Goal: Task Accomplishment & Management: Use online tool/utility

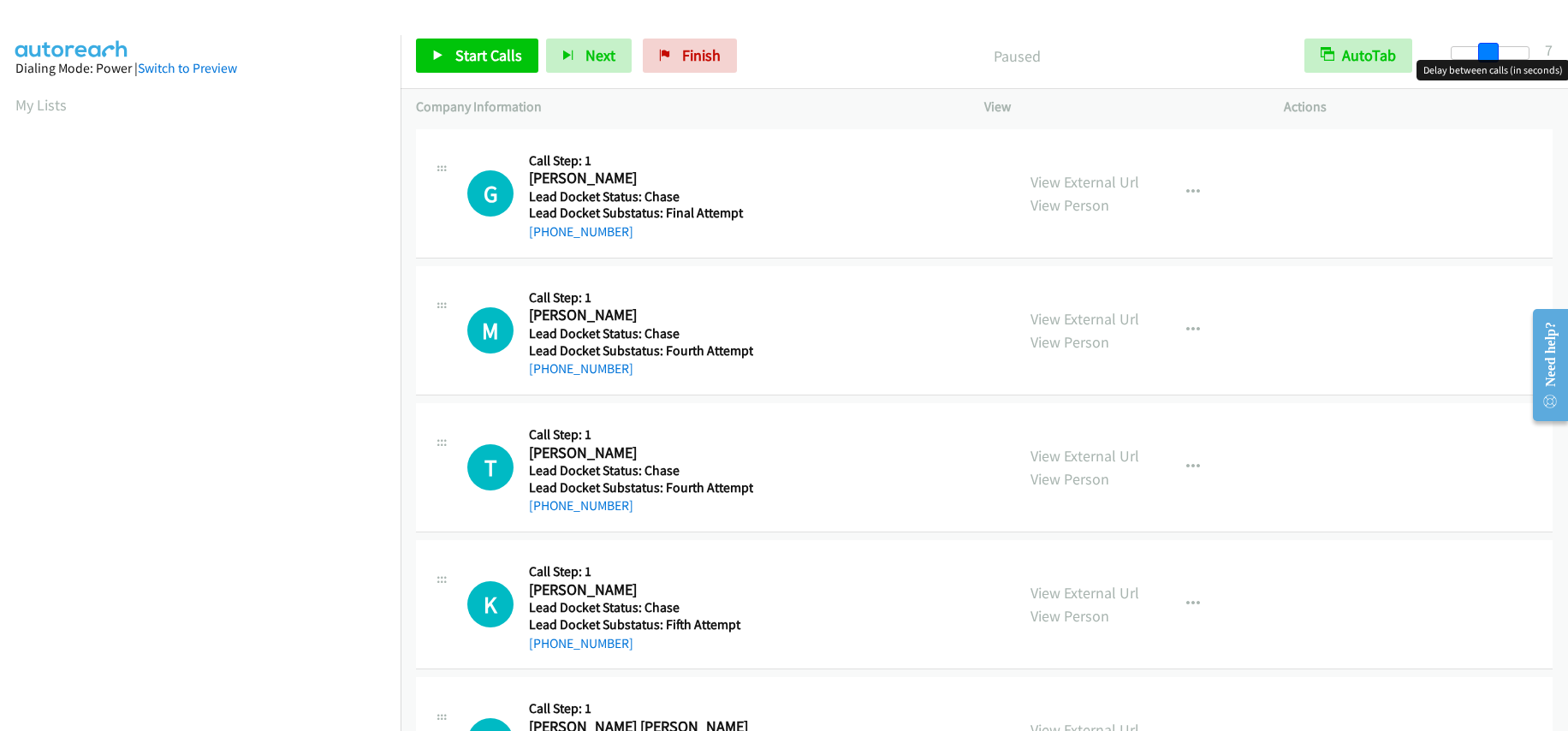
drag, startPoint x: 1449, startPoint y: 55, endPoint x: 1486, endPoint y: 58, distance: 37.1
click at [1486, 58] on span at bounding box center [1488, 53] width 21 height 21
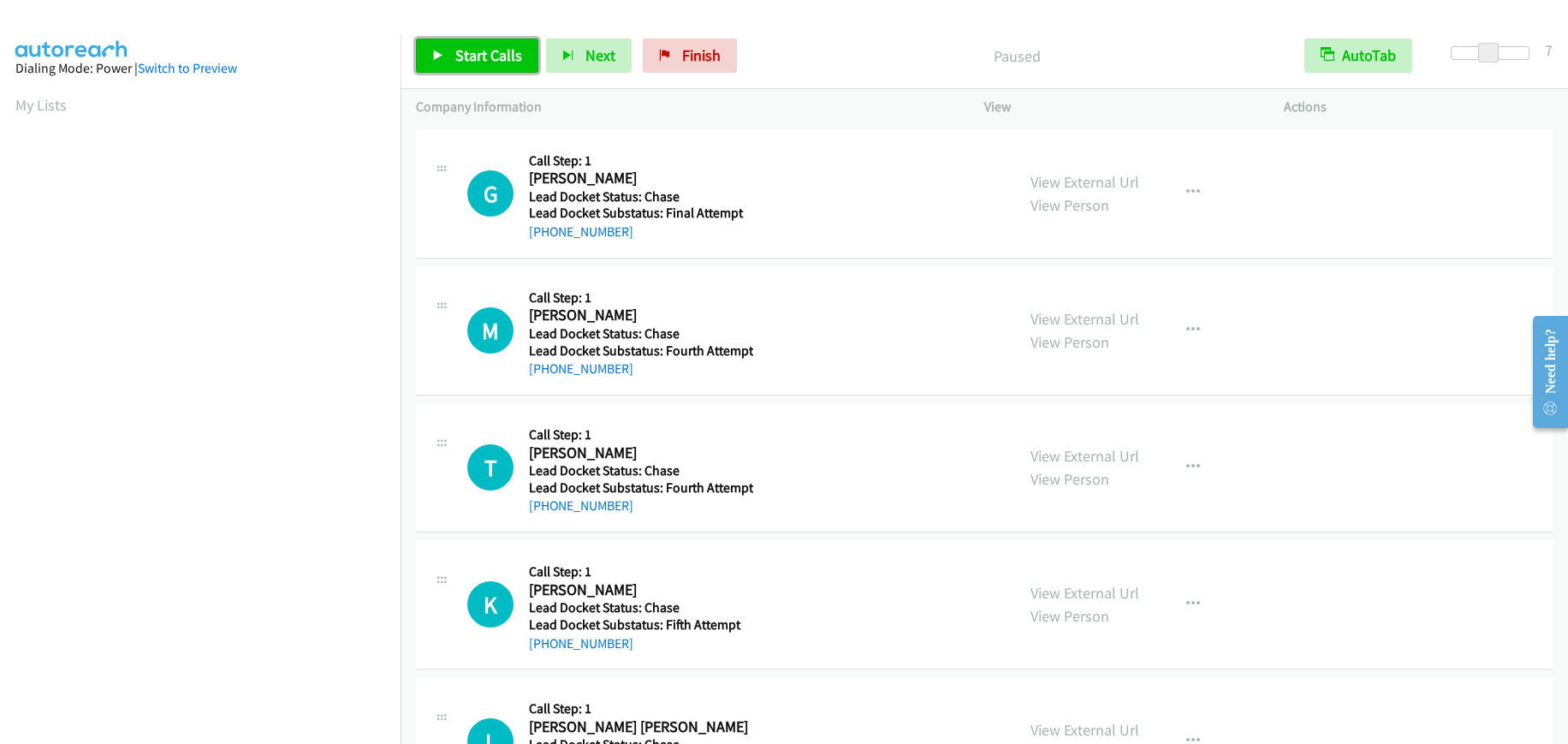
click at [503, 61] on span "Start Calls" at bounding box center [489, 55] width 66 height 20
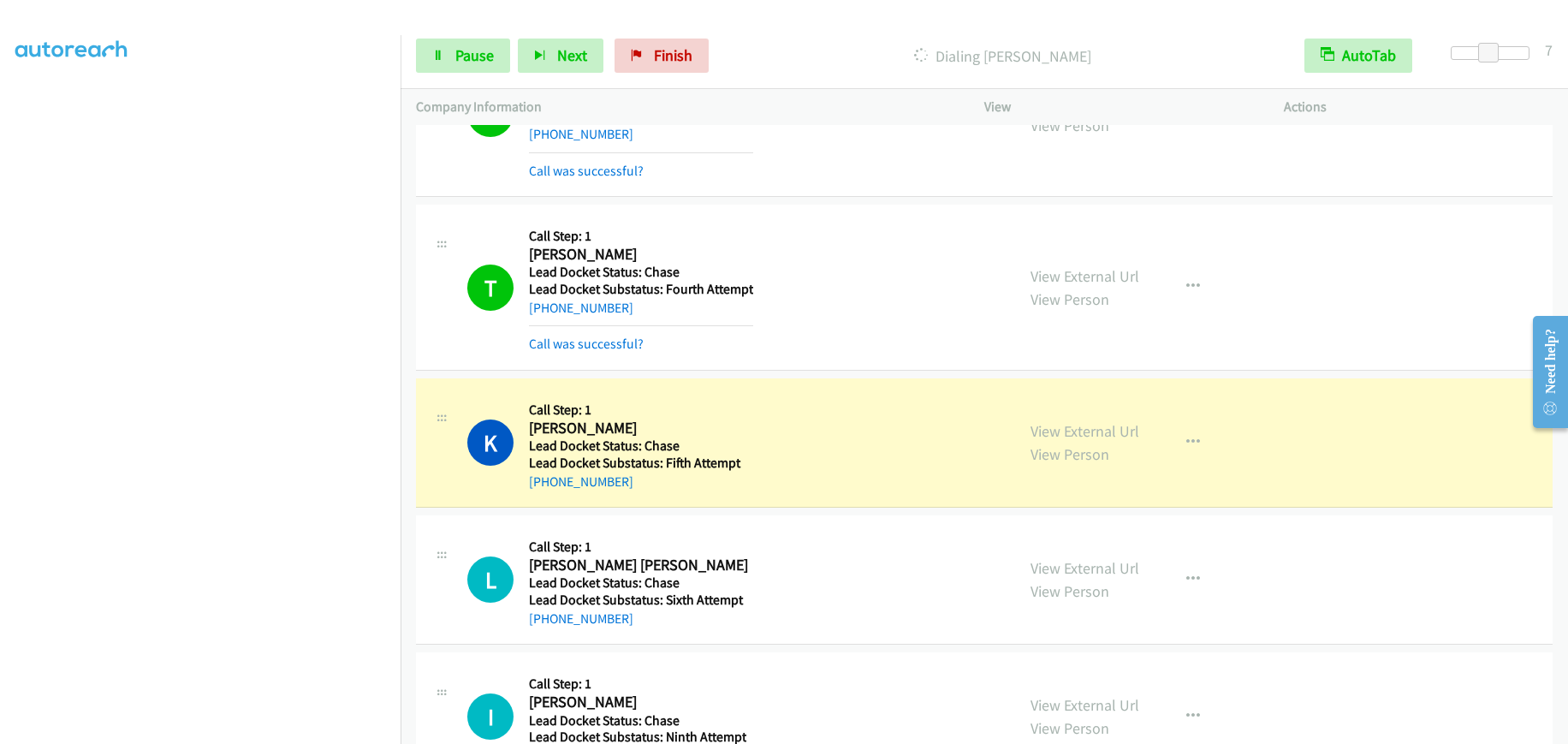
scroll to position [343, 0]
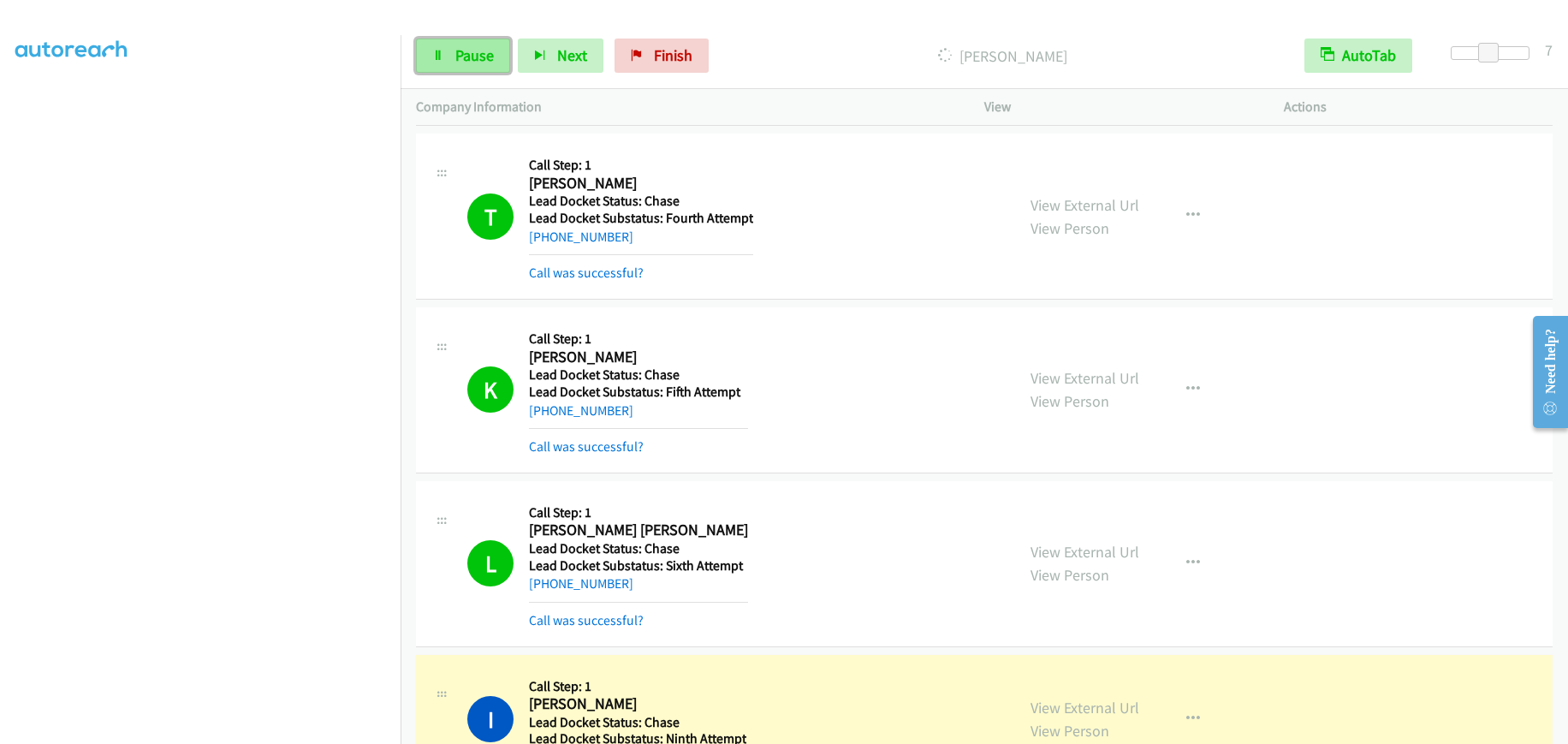
click at [444, 52] on link "Pause" at bounding box center [463, 56] width 94 height 34
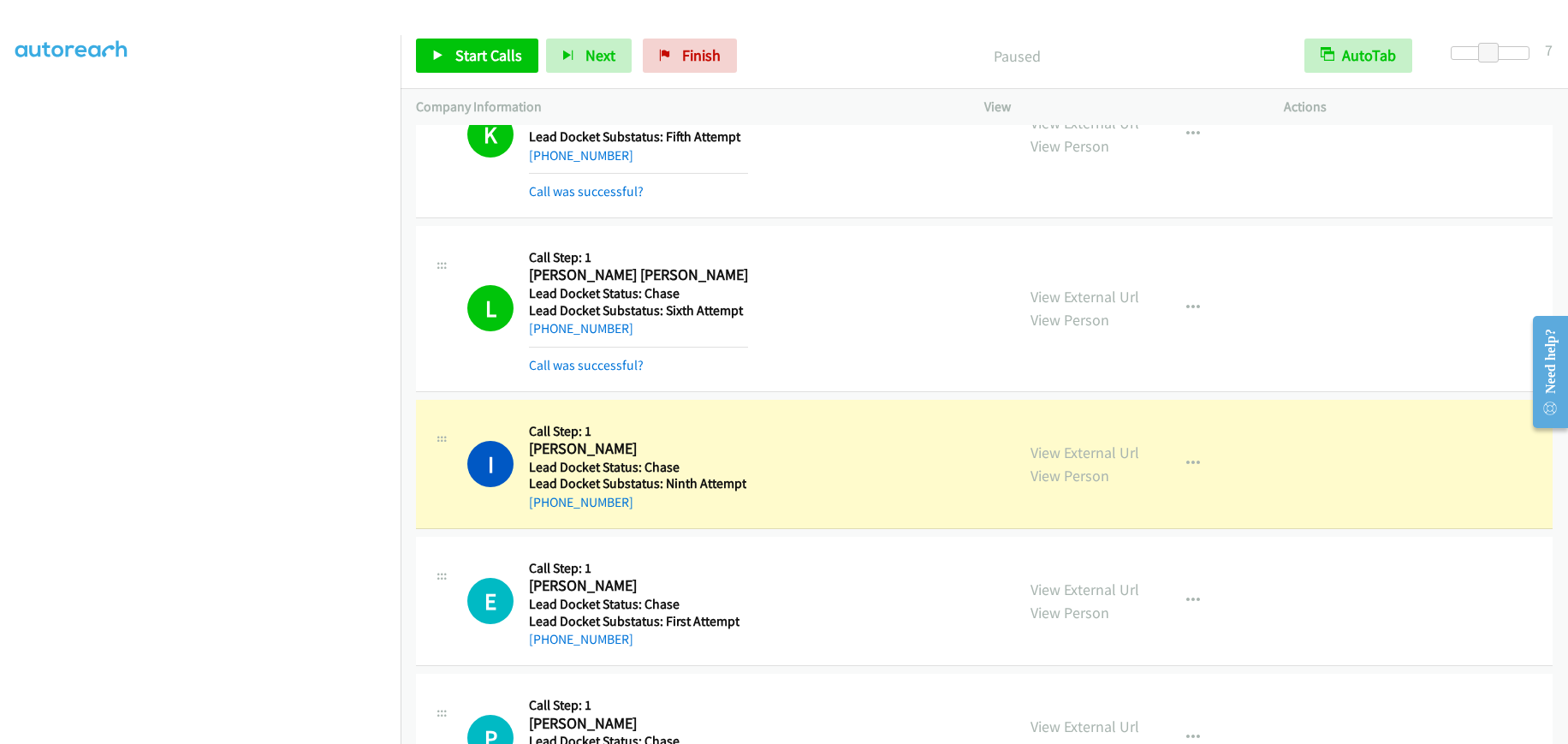
scroll to position [600, 0]
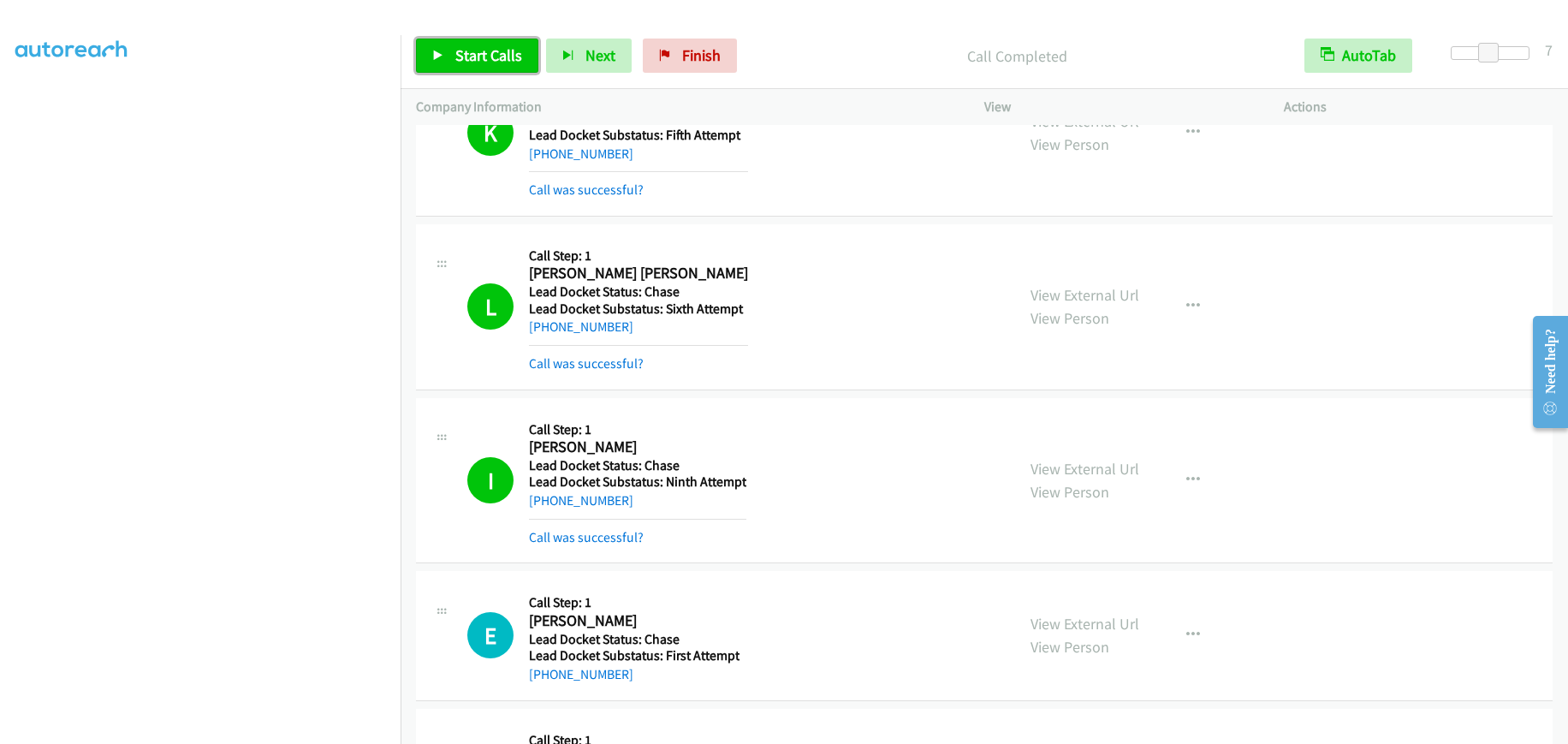
click at [460, 66] on link "Start Calls" at bounding box center [477, 56] width 122 height 34
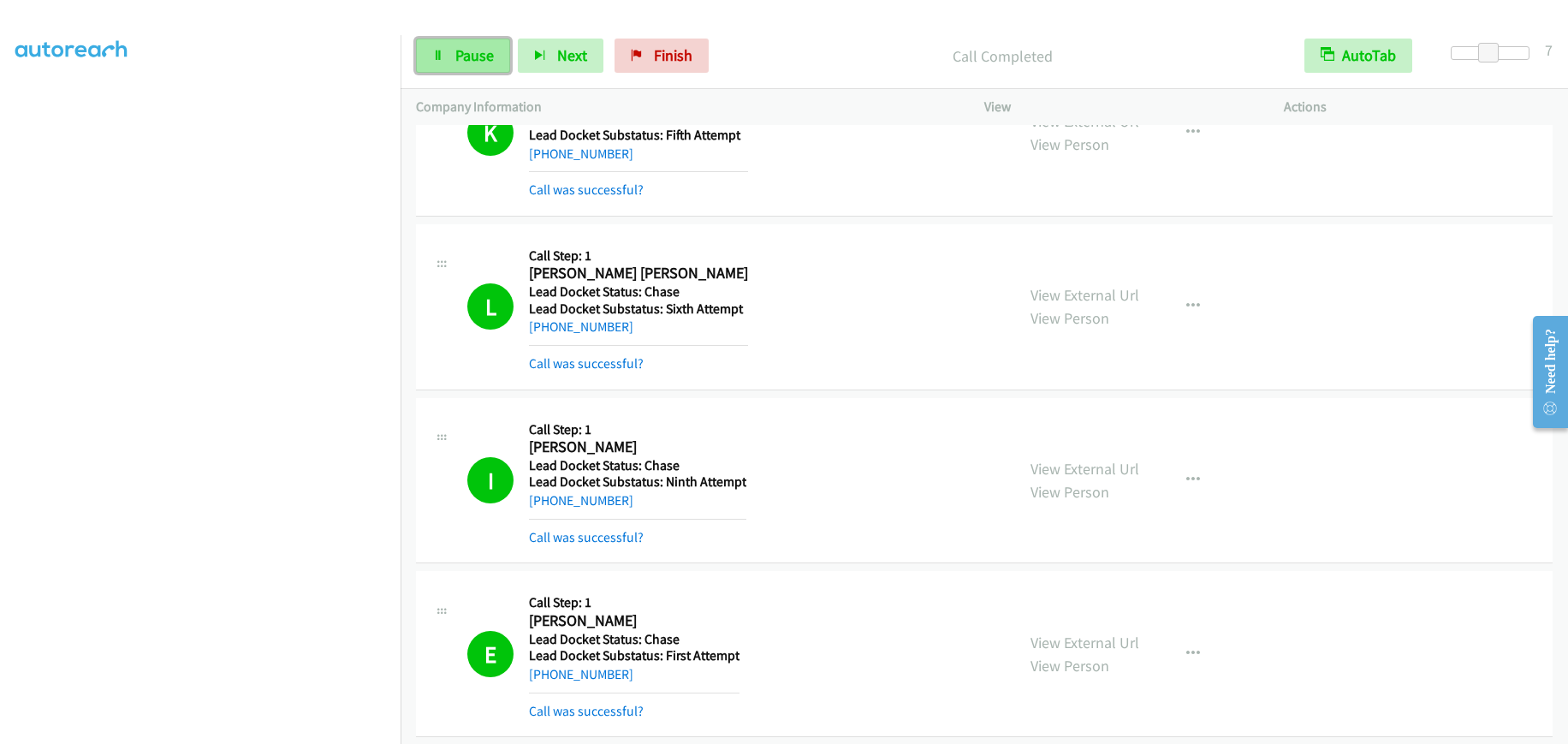
click at [476, 63] on span "Pause" at bounding box center [474, 55] width 39 height 20
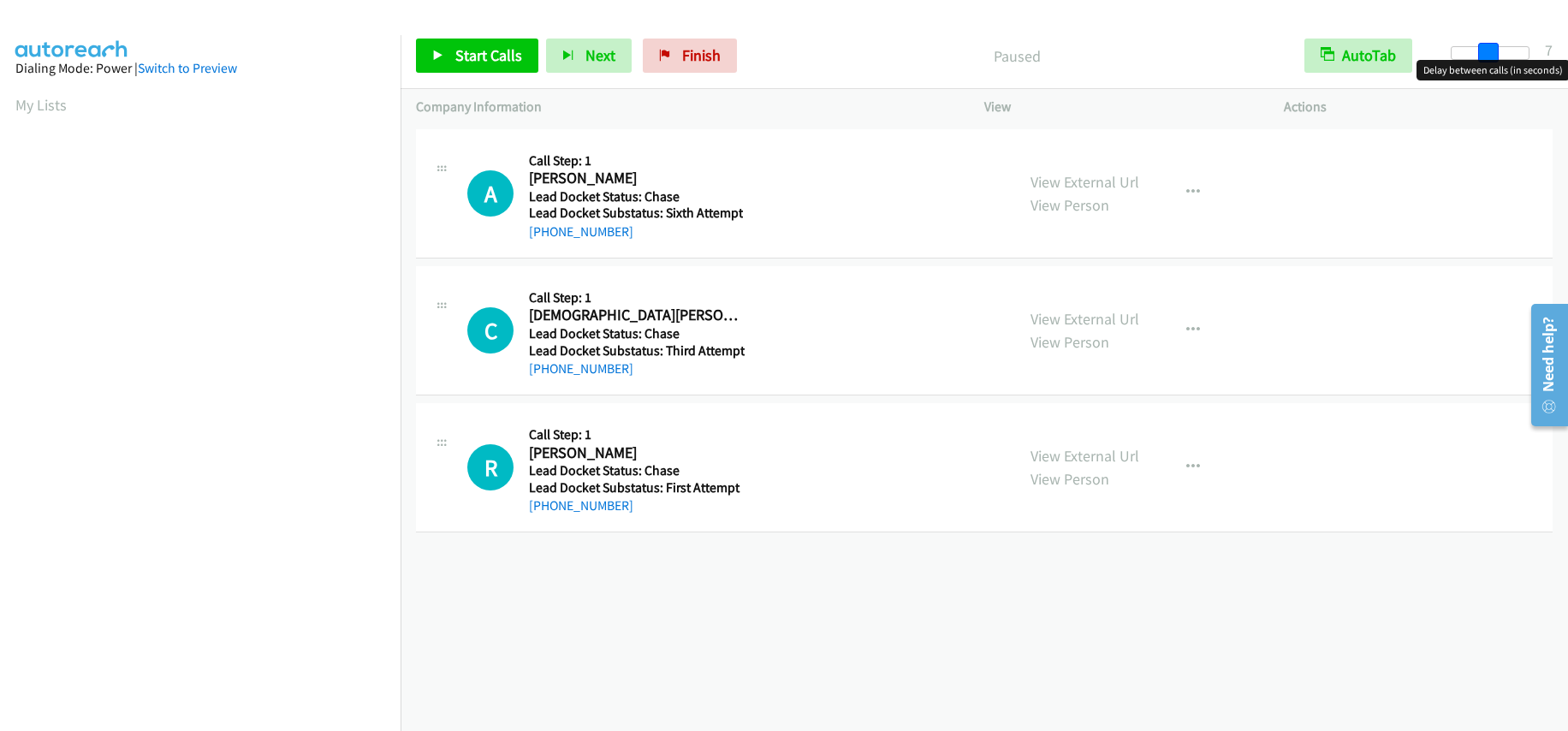
drag, startPoint x: 1458, startPoint y: 55, endPoint x: 1494, endPoint y: 49, distance: 36.5
click at [1494, 49] on span at bounding box center [1488, 53] width 21 height 21
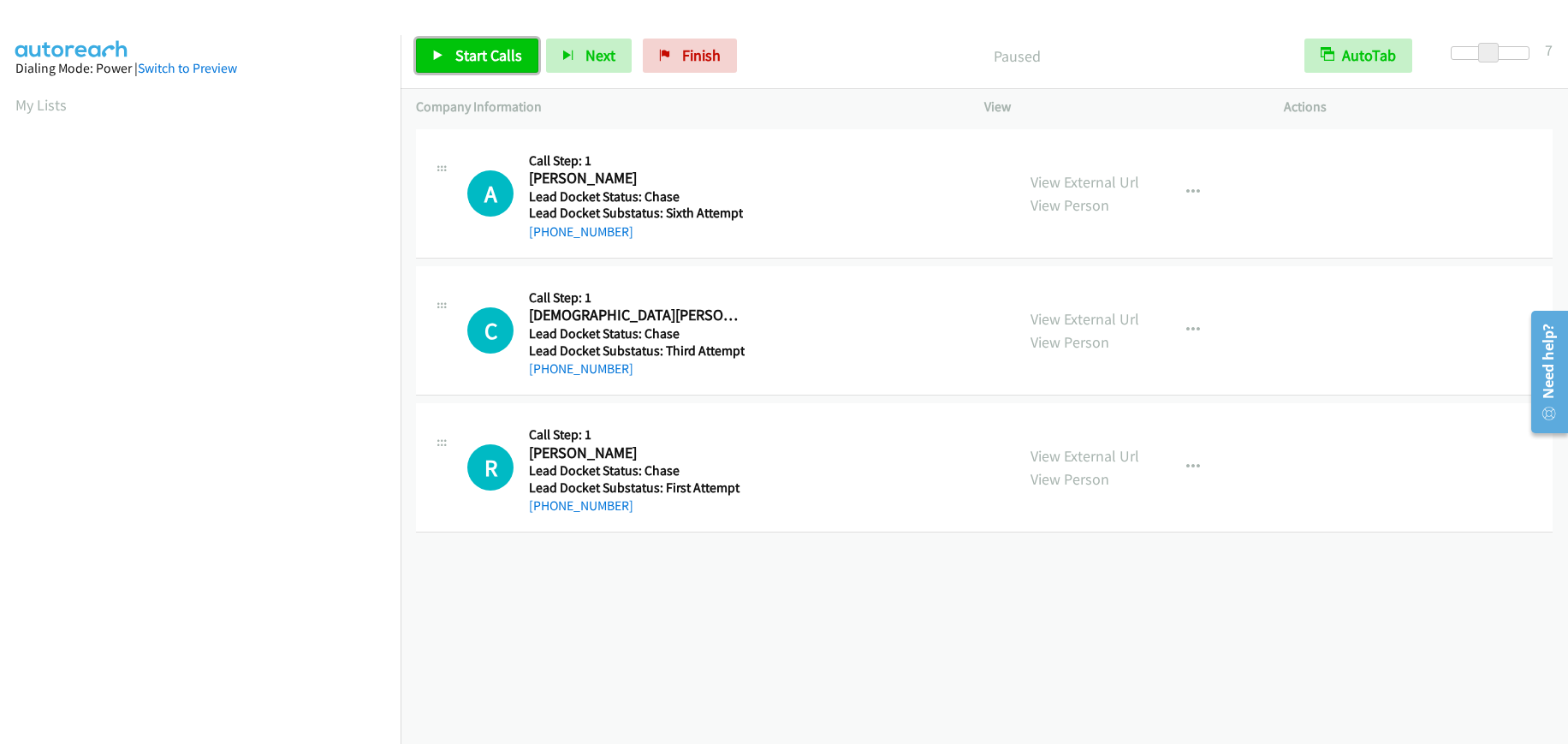
click at [495, 48] on span "Start Calls" at bounding box center [489, 55] width 66 height 20
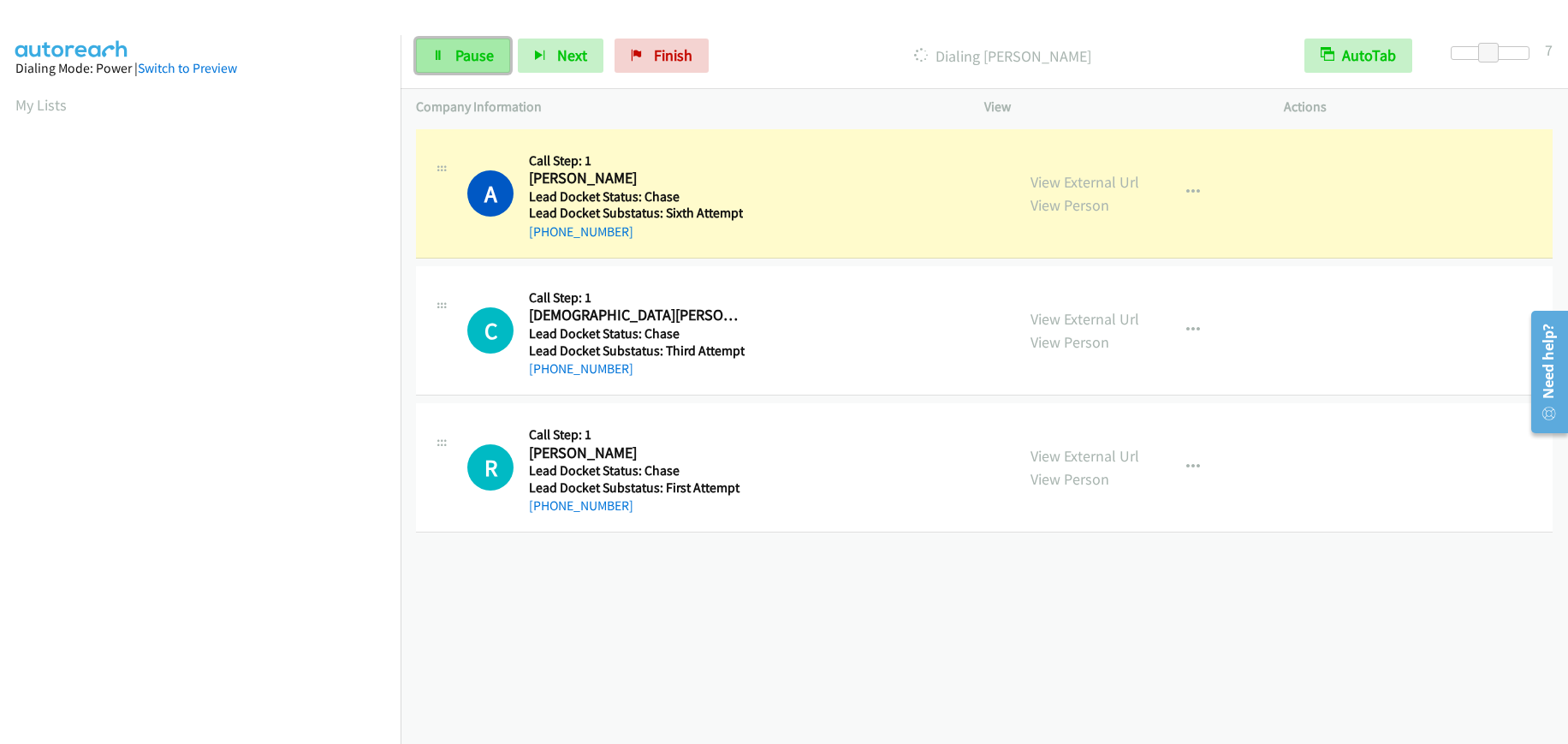
click at [481, 66] on link "Pause" at bounding box center [463, 56] width 94 height 34
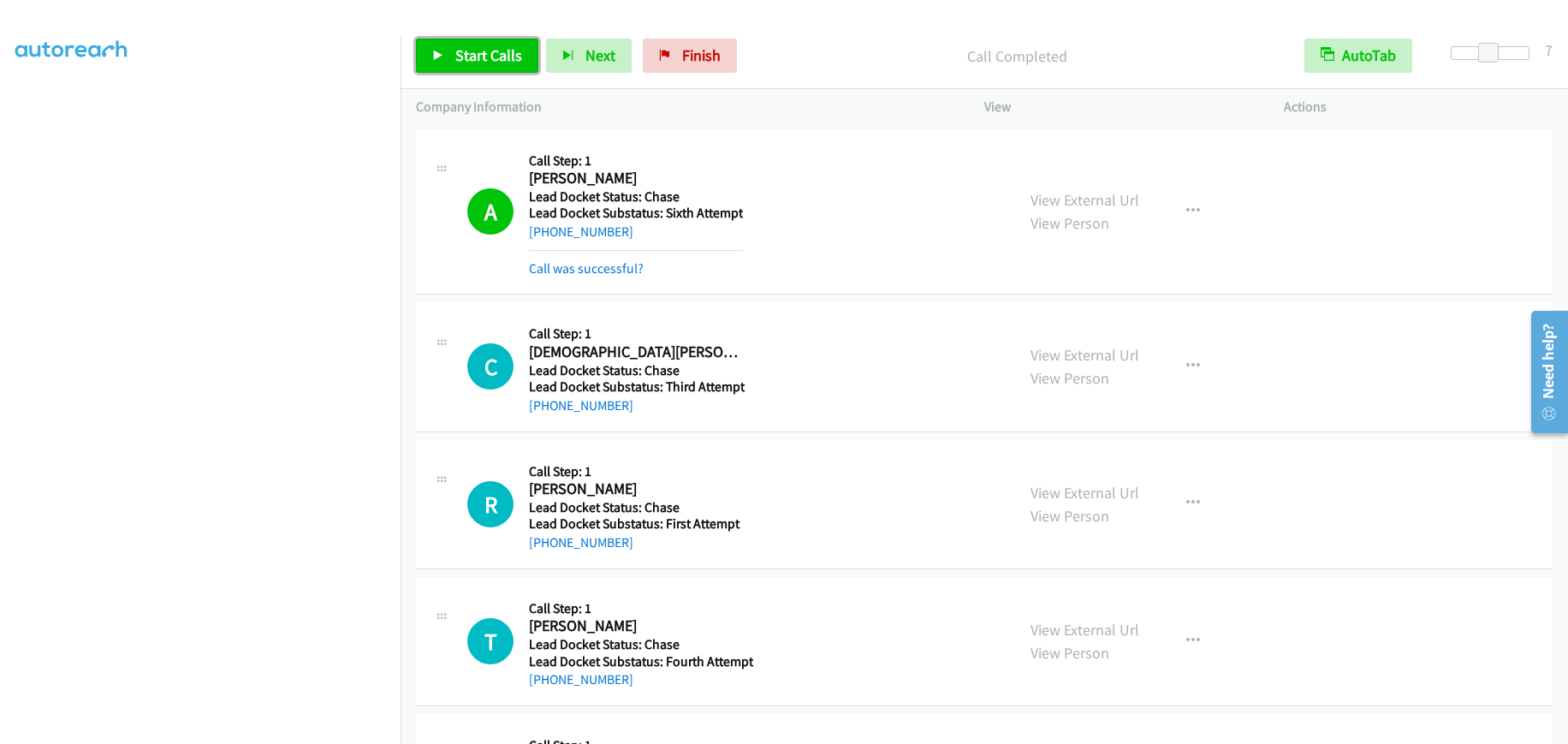
click at [465, 44] on link "Start Calls" at bounding box center [477, 56] width 122 height 34
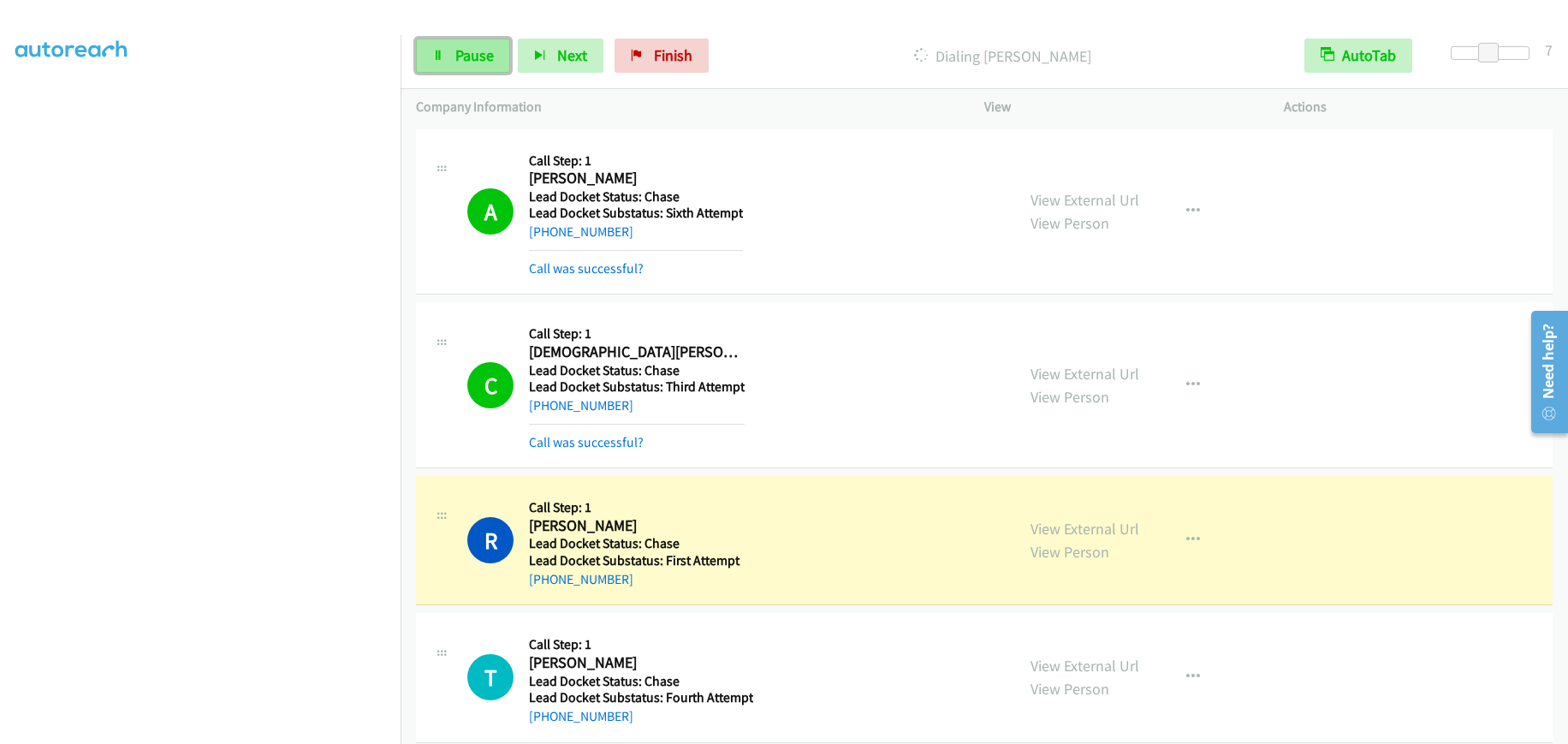
click at [440, 56] on icon at bounding box center [438, 56] width 12 height 12
